Goal: Find specific page/section

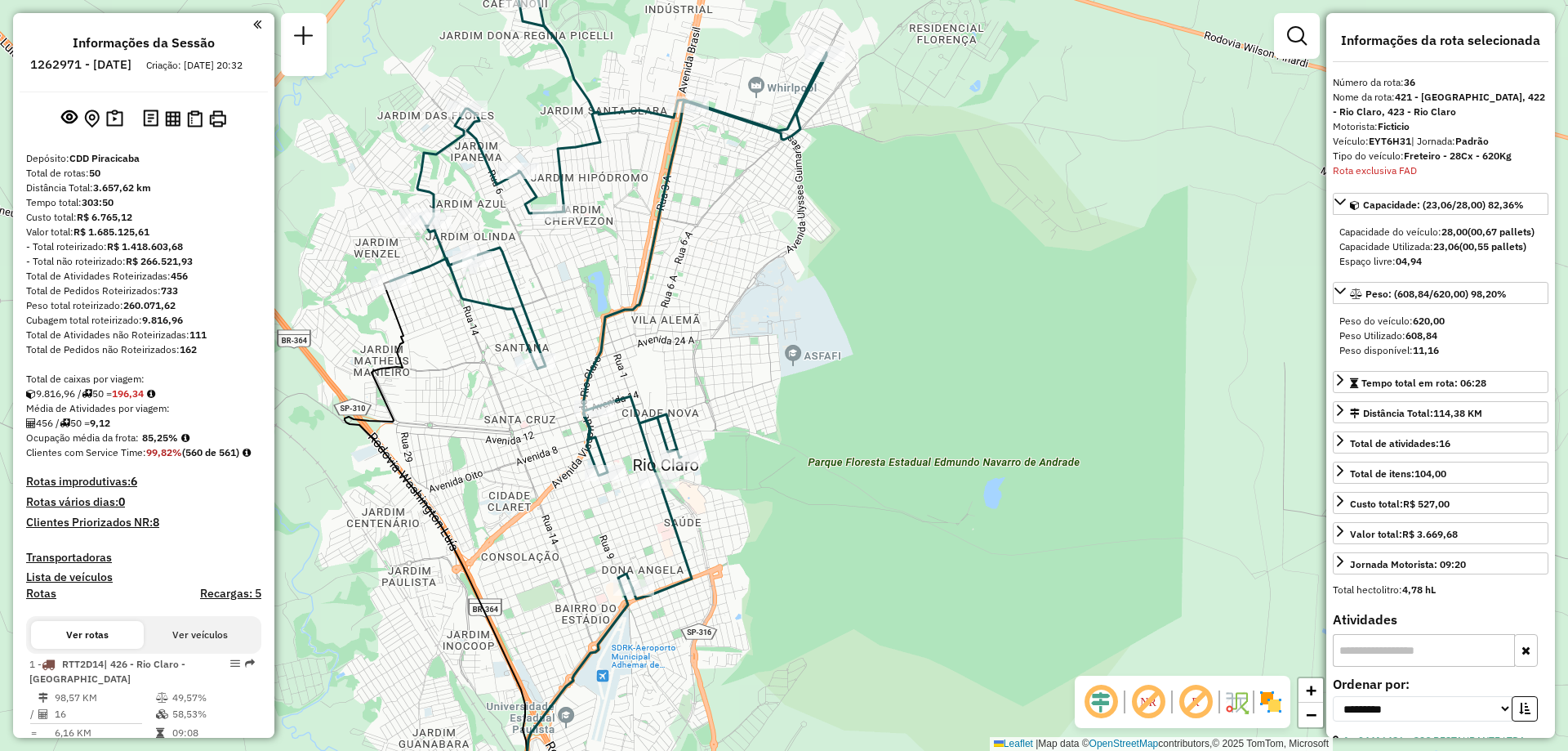
select select "**********"
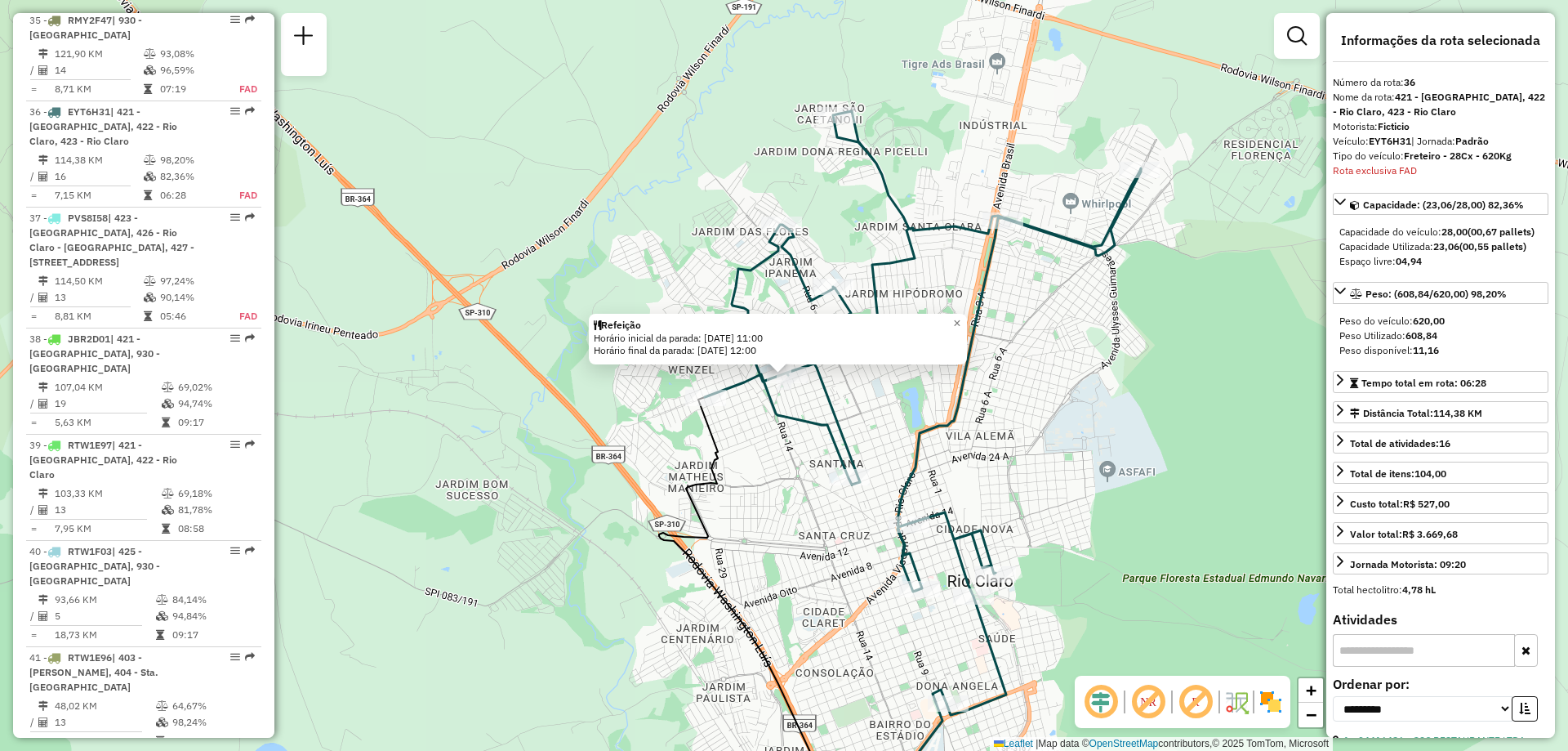
click at [1205, 459] on div "Refeição Horário inicial da parada: [DATE] 11:00 Horário final da parada: [DATE…" at bounding box center [784, 376] width 1568 height 751
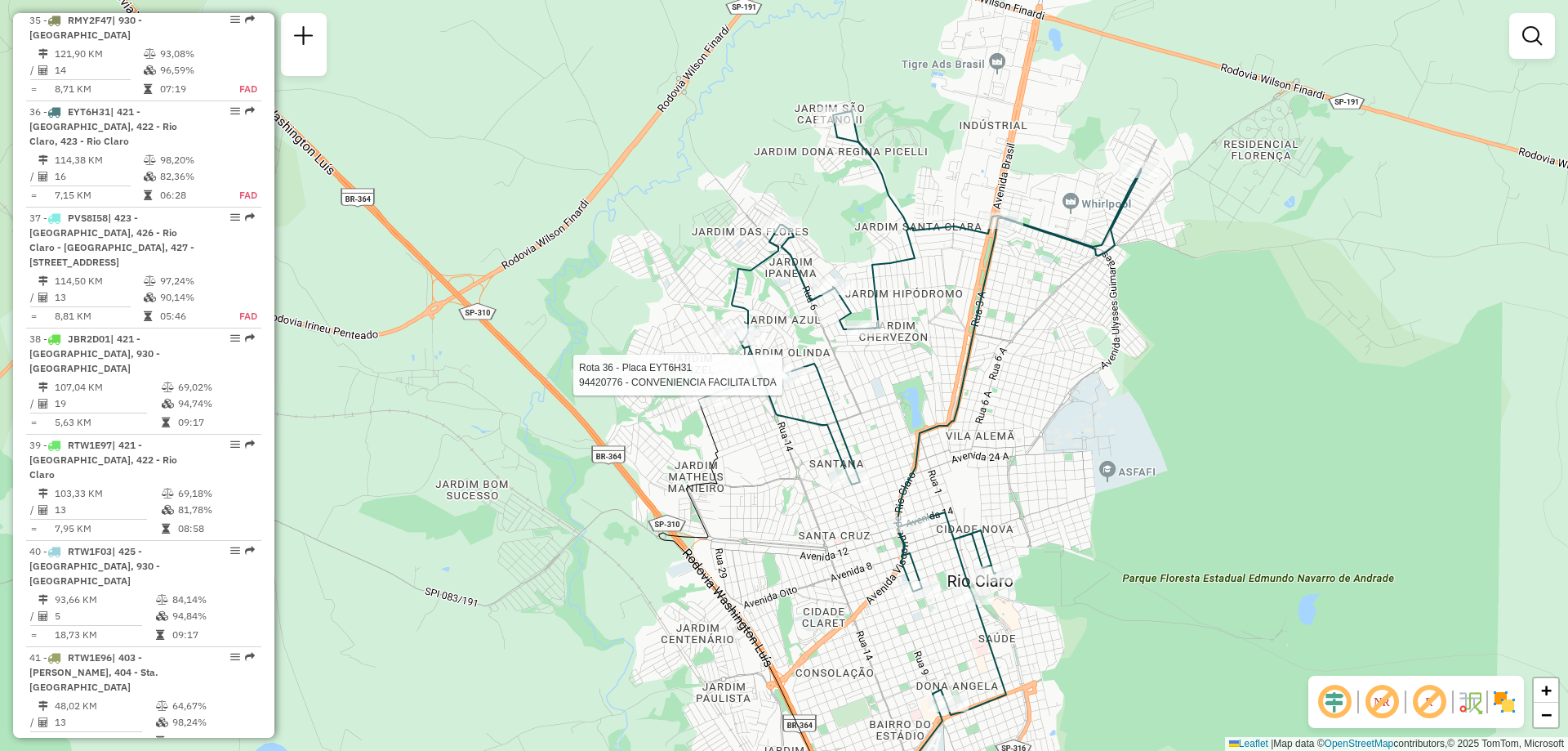
select select "**********"
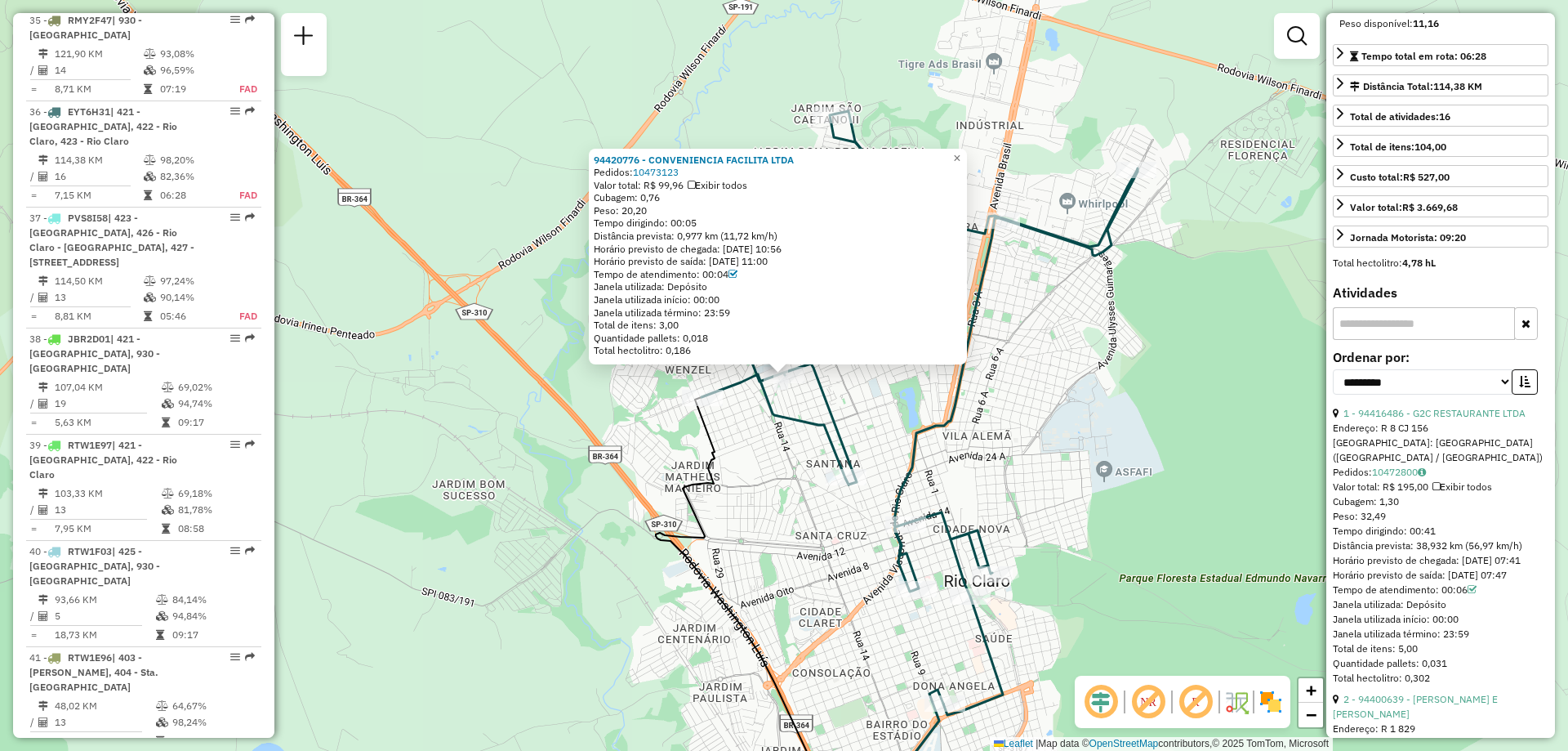
scroll to position [409, 0]
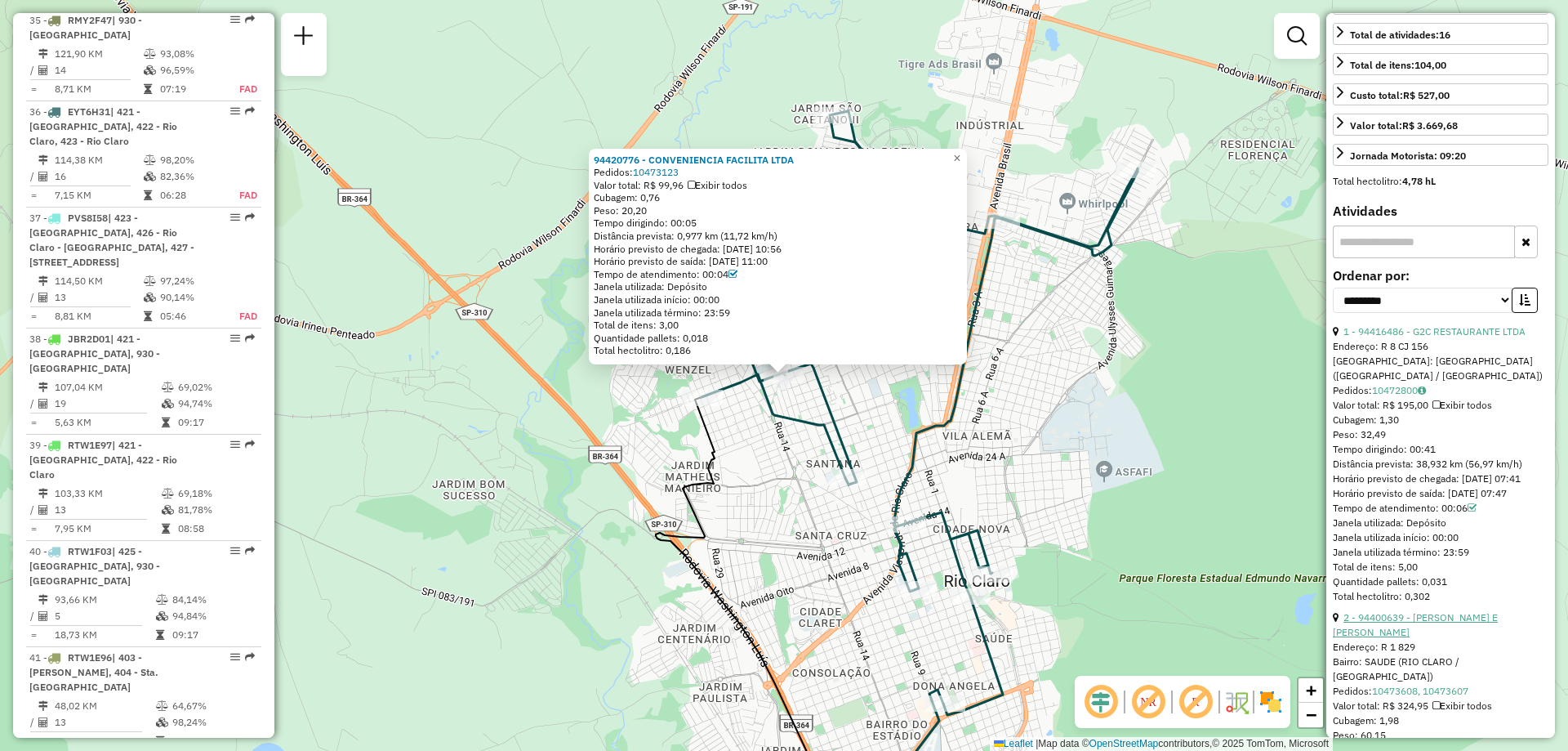
click at [1427, 635] on link "2 - 94400639 - [PERSON_NAME] E [PERSON_NAME]" at bounding box center [1415, 624] width 165 height 27
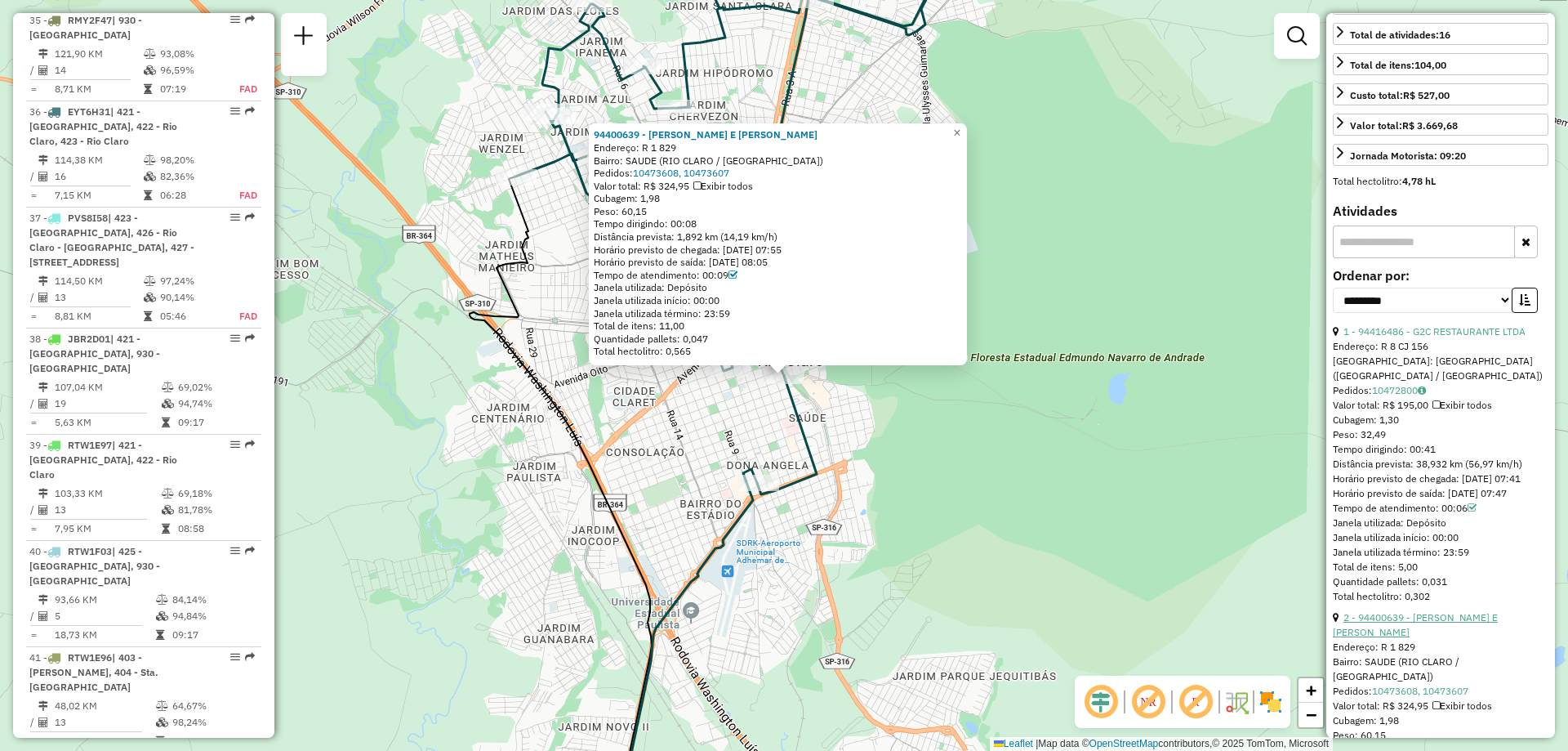
click at [1440, 632] on link "2 - 94400639 - [PERSON_NAME] E [PERSON_NAME]" at bounding box center [1415, 624] width 165 height 27
click at [1437, 631] on link "2 - 94400639 - [PERSON_NAME] E [PERSON_NAME]" at bounding box center [1415, 624] width 165 height 27
drag, startPoint x: 1339, startPoint y: 634, endPoint x: 1529, endPoint y: 631, distance: 190.0
click at [1529, 631] on div "2 - 94400639 - [PERSON_NAME] E [PERSON_NAME]" at bounding box center [1440, 625] width 216 height 30
click at [1505, 646] on div "Endereço: R 1 829" at bounding box center [1440, 647] width 216 height 15
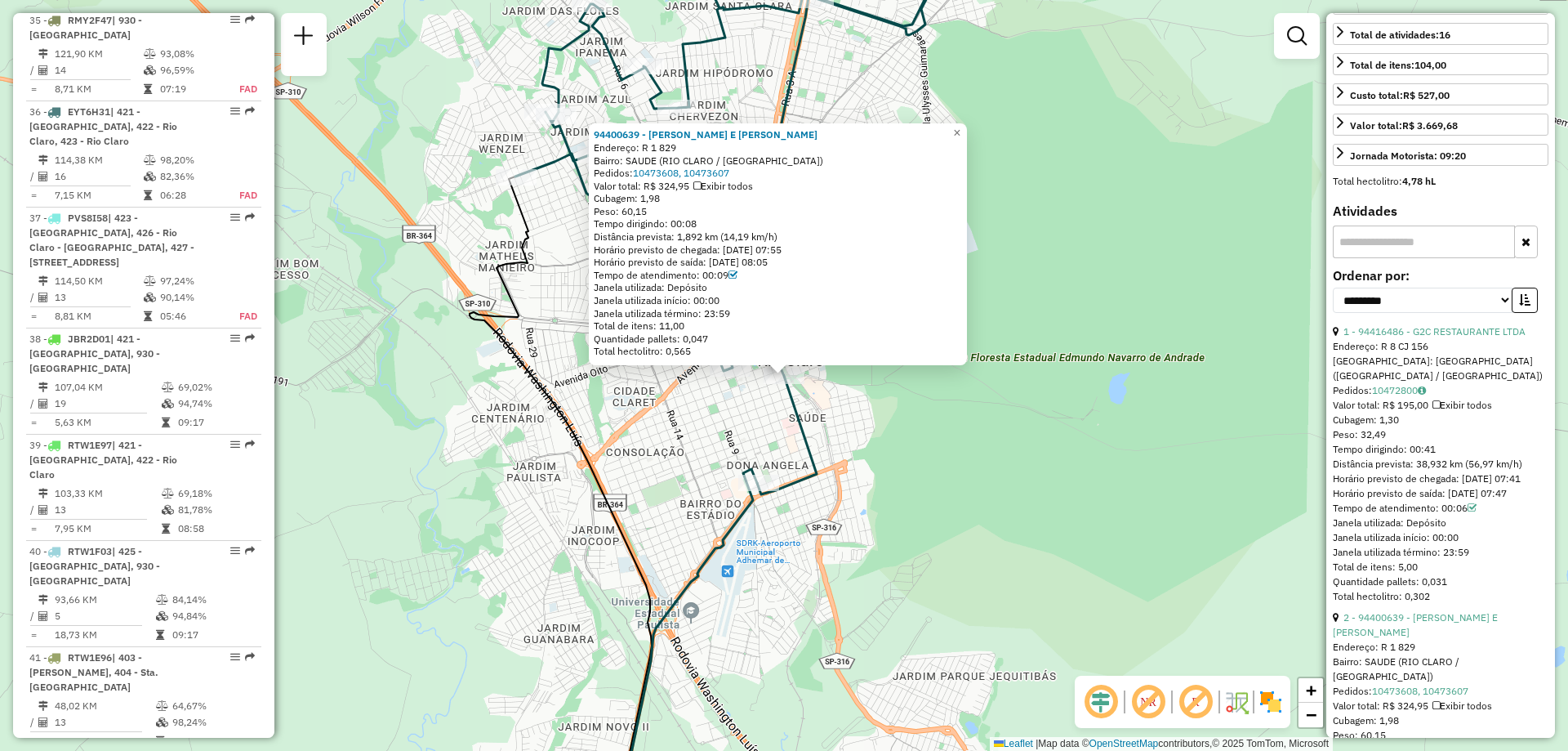
drag, startPoint x: 1380, startPoint y: 648, endPoint x: 1422, endPoint y: 647, distance: 42.0
click at [1422, 647] on div "Endereço: R 1 829" at bounding box center [1440, 647] width 216 height 15
copy div "R 1 829"
